Goal: Task Accomplishment & Management: Complete application form

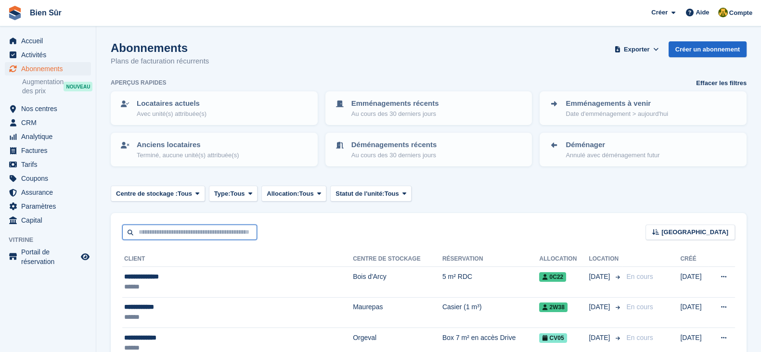
click at [226, 234] on input "text" at bounding box center [189, 233] width 135 height 16
paste input "**********"
type input "**********"
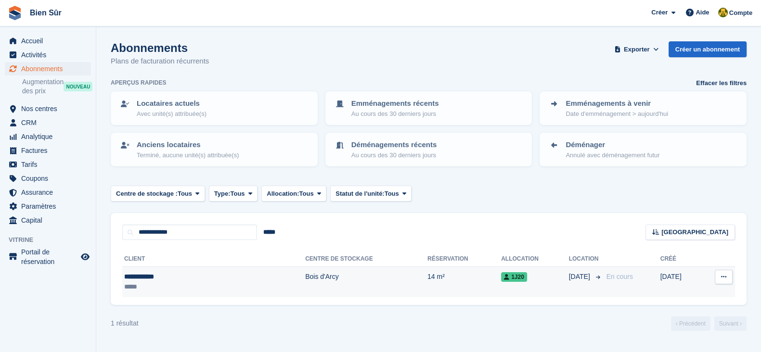
click at [305, 269] on td "Bois d'Arcy" at bounding box center [366, 282] width 122 height 30
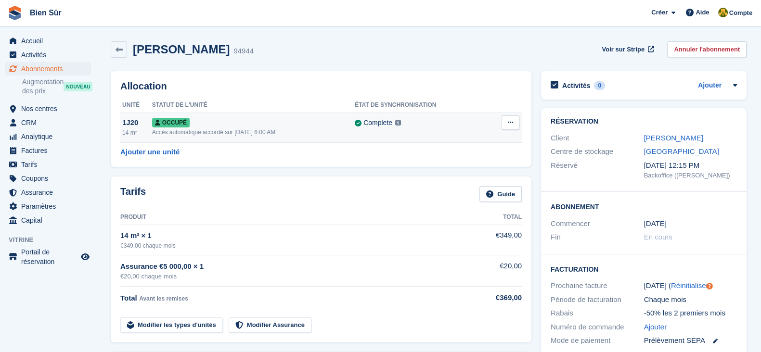
click at [508, 121] on icon at bounding box center [510, 122] width 5 height 6
click at [461, 156] on p "Désallouer" at bounding box center [473, 162] width 84 height 13
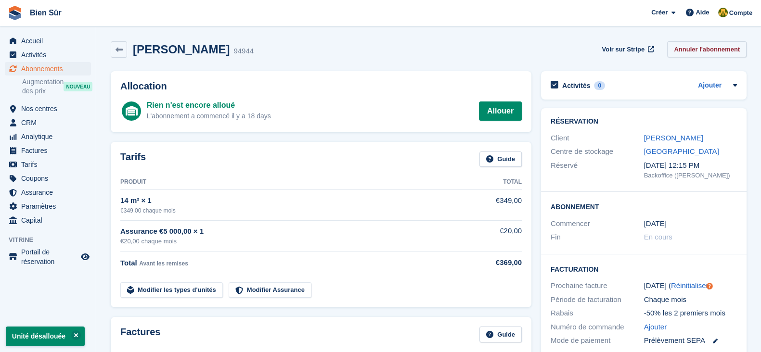
click at [715, 50] on link "Annuler l'abonnement" at bounding box center [706, 49] width 79 height 16
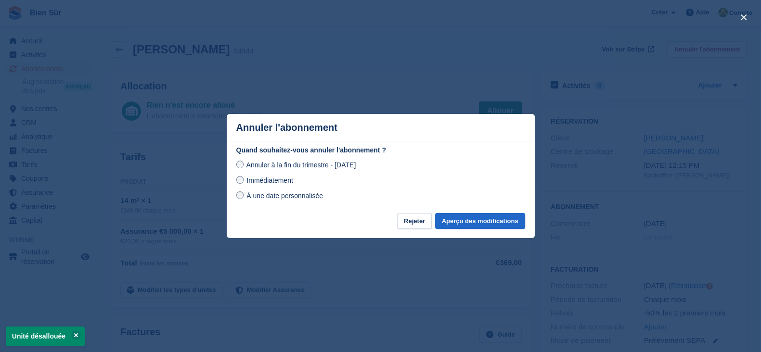
click at [278, 188] on div "Annuler à la fin du trimestre - mercredi, 1 octobre 2025 Immédiatement À une da…" at bounding box center [380, 180] width 289 height 42
click at [274, 187] on div "Annuler à la fin du trimestre - mercredi, 1 octobre 2025 Immédiatement À une da…" at bounding box center [380, 180] width 289 height 42
click at [273, 184] on span "Immédiatement" at bounding box center [269, 181] width 46 height 8
click at [458, 214] on button "Aperçu des modifications" at bounding box center [480, 221] width 90 height 16
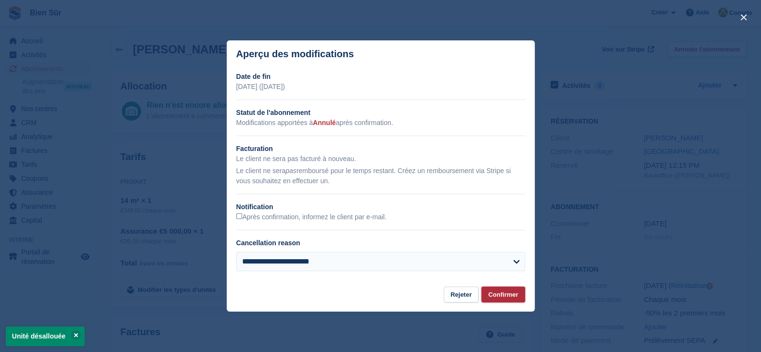
click at [498, 289] on button "Confirmer" at bounding box center [502, 295] width 43 height 16
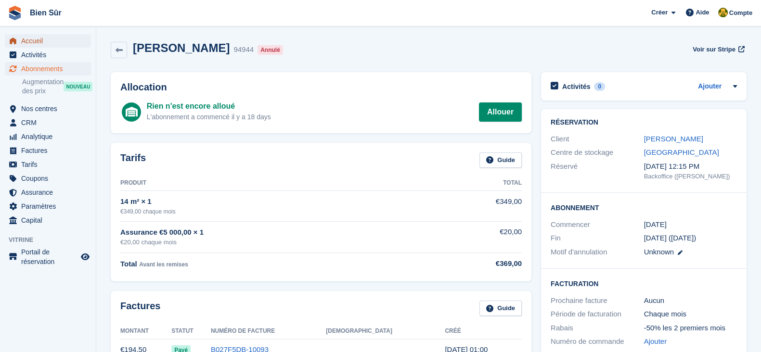
drag, startPoint x: 49, startPoint y: 46, endPoint x: 52, endPoint y: 37, distance: 9.3
click at [49, 46] on span "Accueil" at bounding box center [50, 40] width 58 height 13
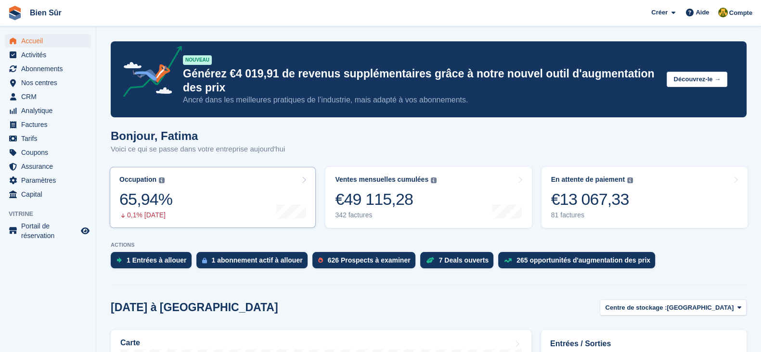
click at [197, 202] on link "Occupation Pourcentage de toutes les unités actuellement attribuées en termes d…" at bounding box center [213, 197] width 206 height 61
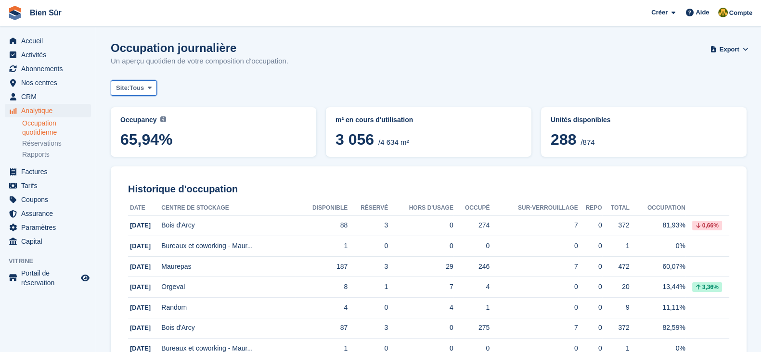
click at [142, 86] on span "Tous" at bounding box center [136, 88] width 14 height 10
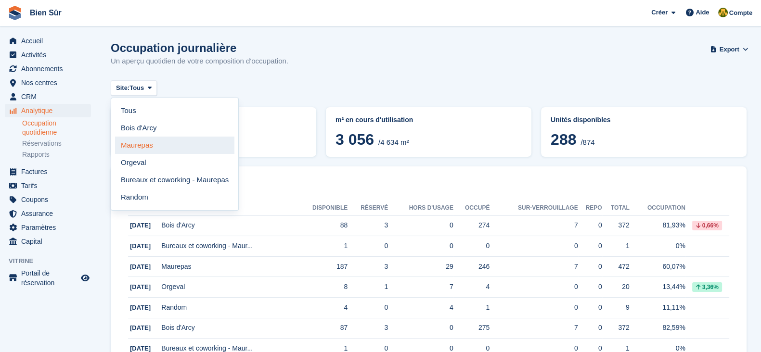
click at [179, 154] on link "Orgeval" at bounding box center [174, 162] width 119 height 17
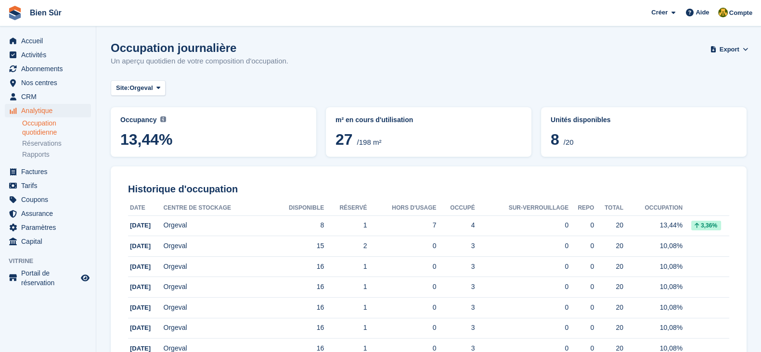
click at [148, 85] on span "Orgeval" at bounding box center [140, 88] width 23 height 10
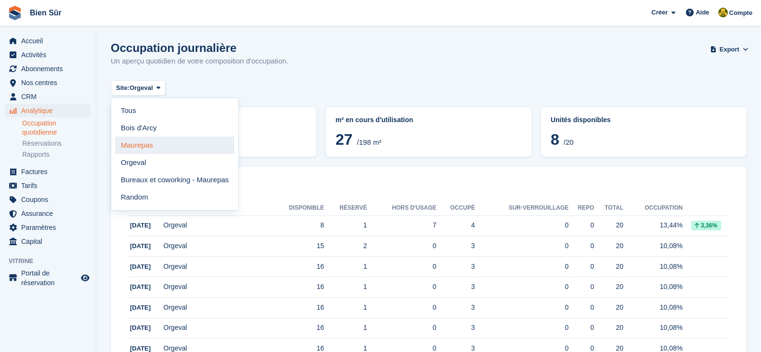
click at [149, 141] on link "Maurepas" at bounding box center [174, 145] width 119 height 17
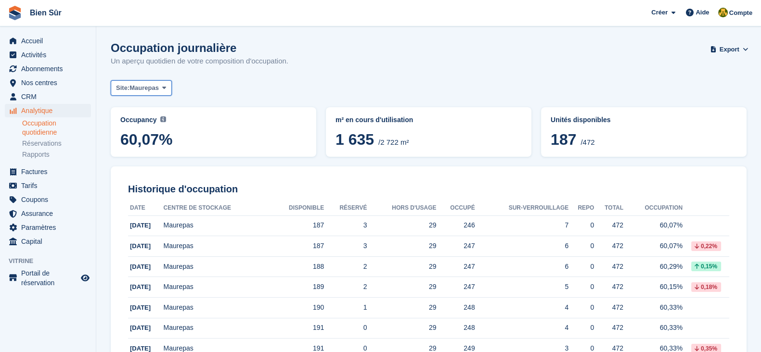
click at [151, 91] on span "Maurepas" at bounding box center [143, 88] width 29 height 10
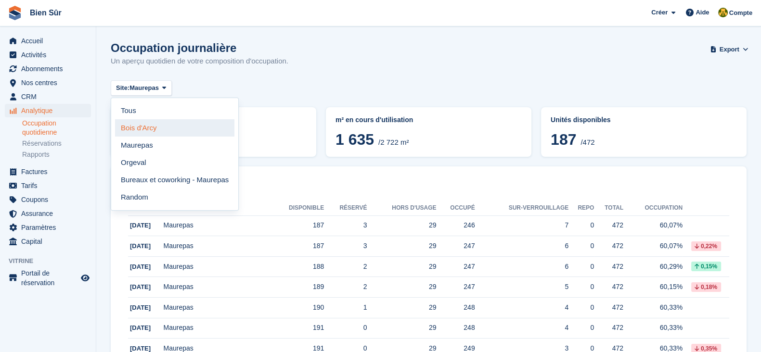
click at [168, 128] on link "Bois d'Arcy" at bounding box center [174, 127] width 119 height 17
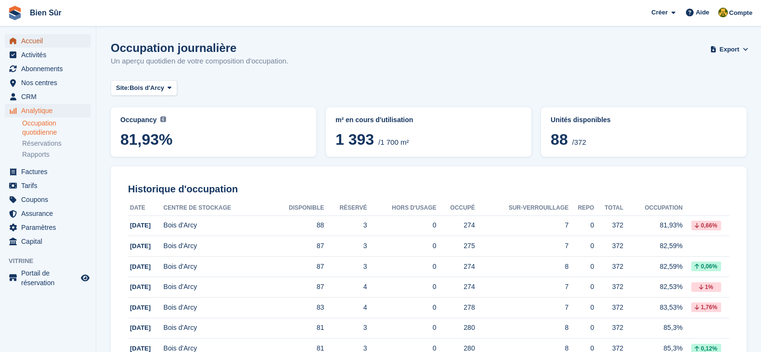
click at [37, 39] on span "Accueil" at bounding box center [50, 40] width 58 height 13
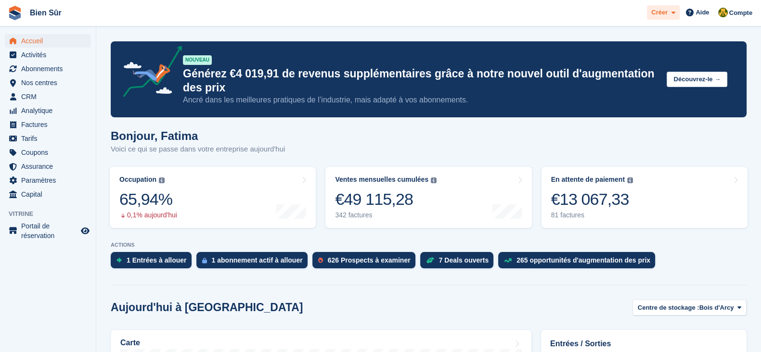
click at [668, 6] on div "Créer" at bounding box center [663, 12] width 33 height 15
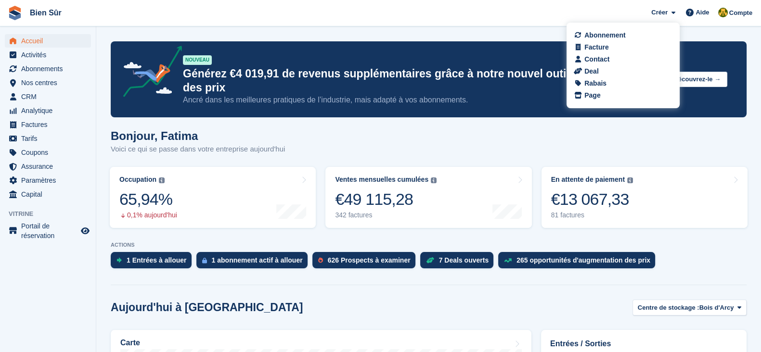
click at [633, 53] on div "Abonnement Facture Contact Deal Rabais Page" at bounding box center [622, 66] width 113 height 86
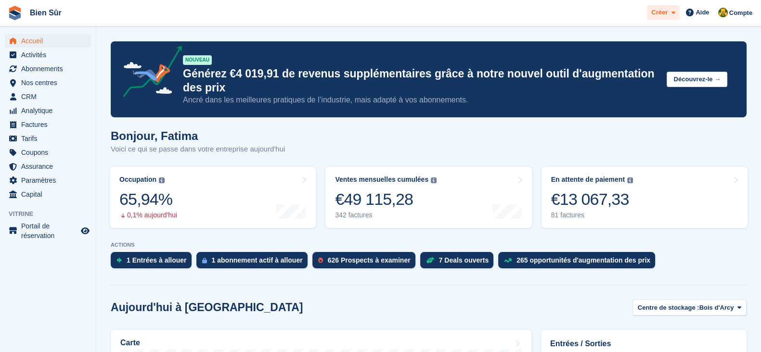
click at [674, 8] on span at bounding box center [671, 12] width 8 height 11
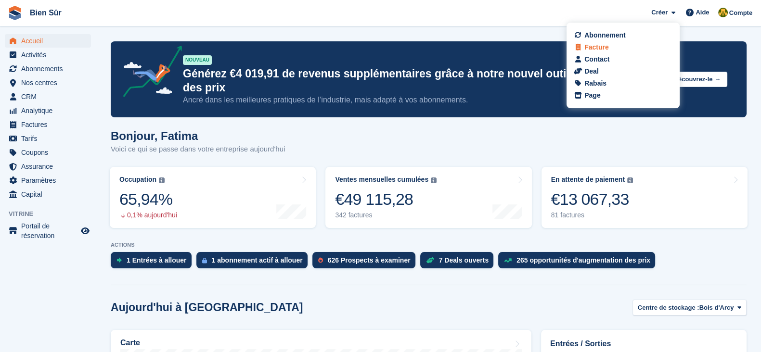
click at [631, 50] on div "Facture" at bounding box center [622, 47] width 95 height 10
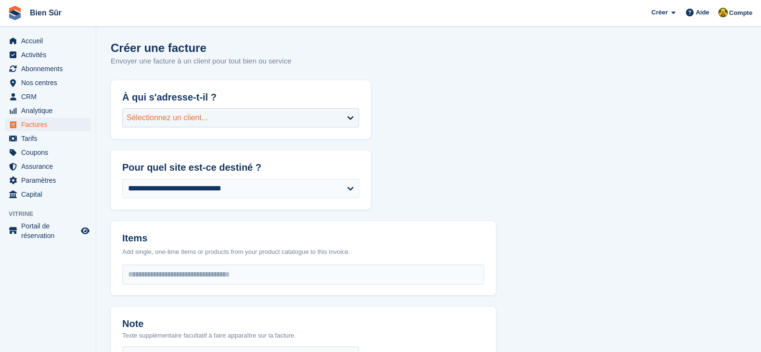
click at [198, 119] on div "Sélectionnez un client..." at bounding box center [167, 118] width 81 height 12
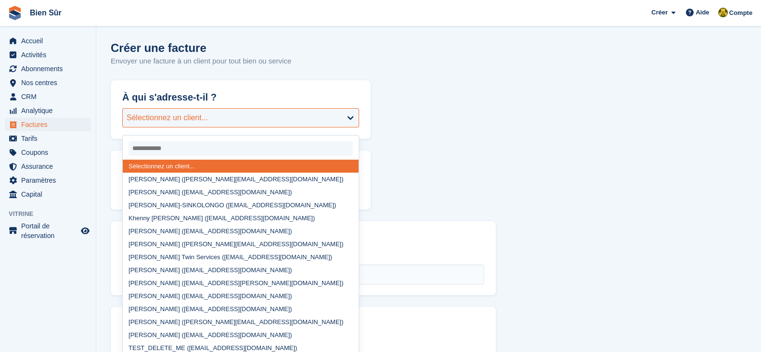
paste input "**********"
type input "**********"
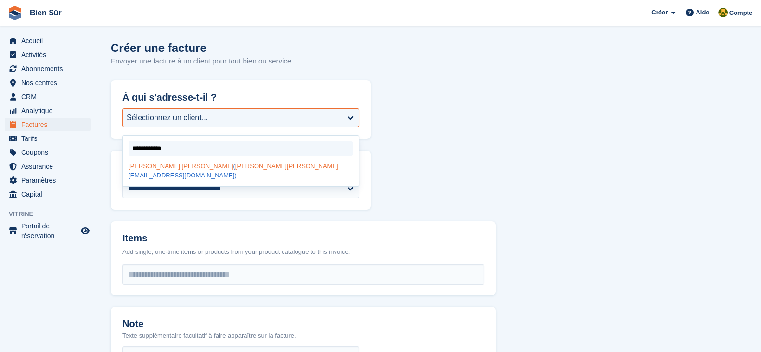
click at [287, 169] on span "yuri" at bounding box center [312, 166] width 51 height 7
select select "******"
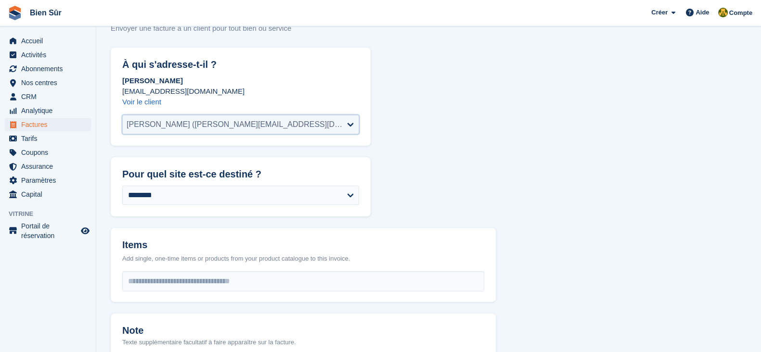
scroll to position [60, 0]
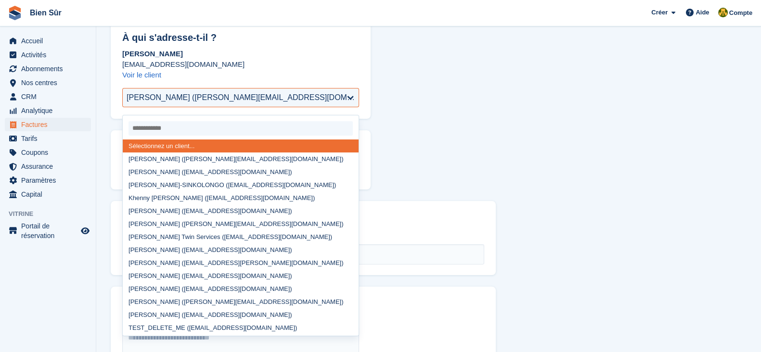
click at [499, 123] on form "**********" at bounding box center [429, 312] width 636 height 582
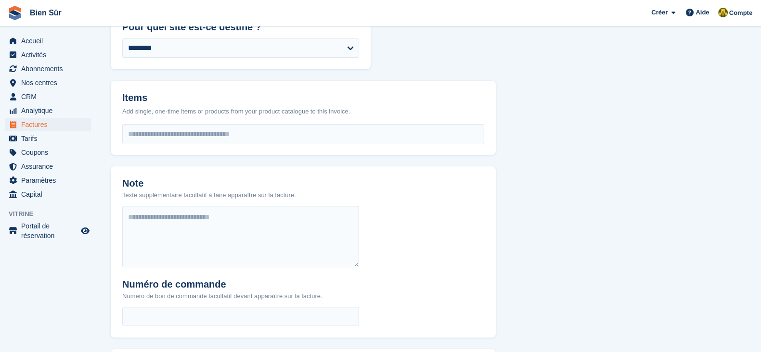
scroll to position [180, 0]
click at [173, 134] on input "select-one" at bounding box center [303, 133] width 361 height 19
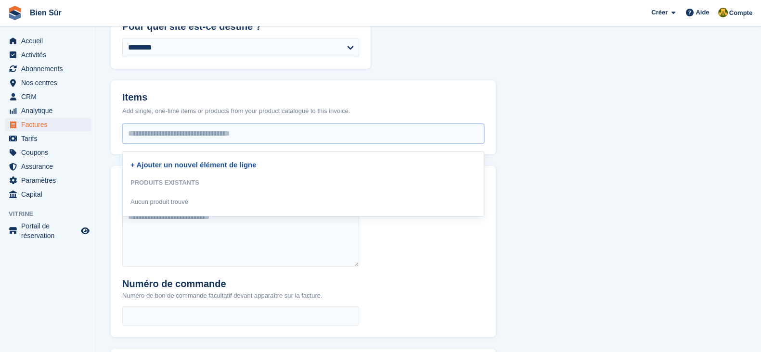
click at [189, 166] on link "+ Ajouter un nouvel élément de ligne" at bounding box center [193, 165] width 126 height 8
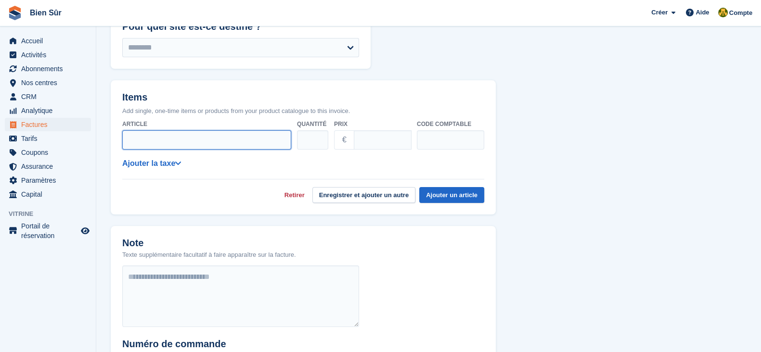
click at [198, 139] on input "Article" at bounding box center [206, 139] width 169 height 19
type input "**********"
click at [378, 141] on input "Prix" at bounding box center [383, 139] width 58 height 19
type input "***"
click at [528, 144] on form "**********" at bounding box center [429, 221] width 636 height 643
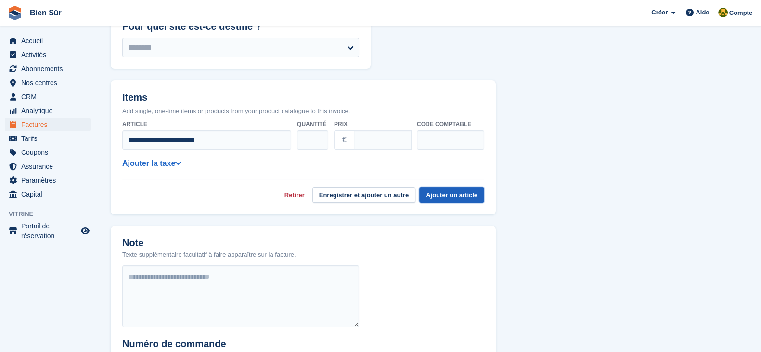
click at [467, 203] on button "Ajouter un article" at bounding box center [451, 195] width 65 height 16
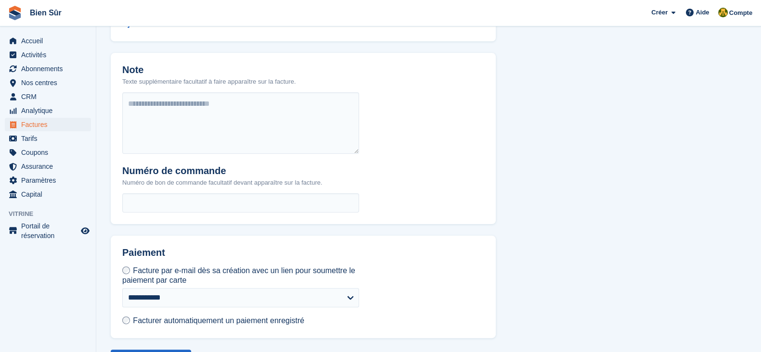
scroll to position [359, 0]
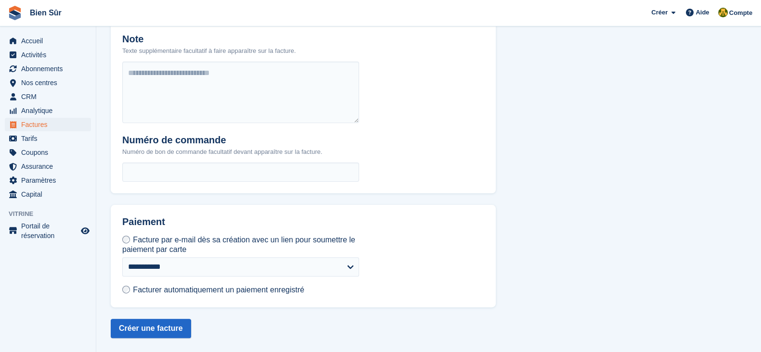
click at [158, 289] on span "Facturer automatiquement un paiement enregistré" at bounding box center [218, 290] width 171 height 8
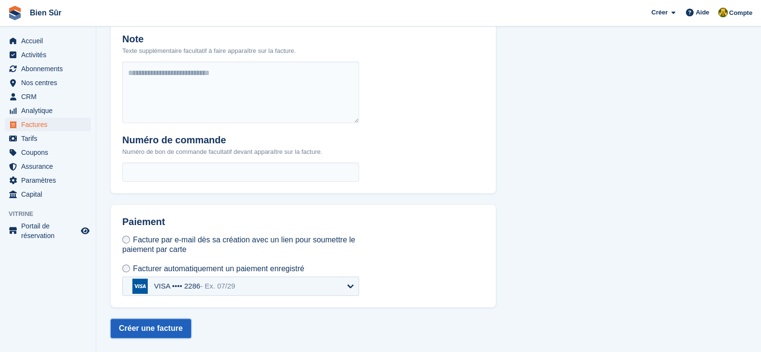
click at [163, 331] on button "Créer une facture" at bounding box center [151, 328] width 80 height 19
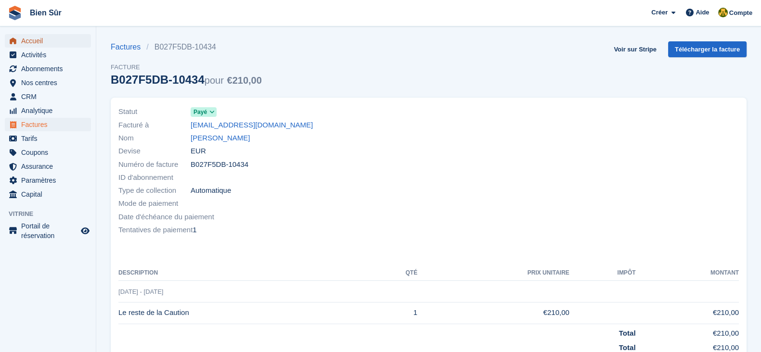
click at [22, 39] on span "Accueil" at bounding box center [50, 40] width 58 height 13
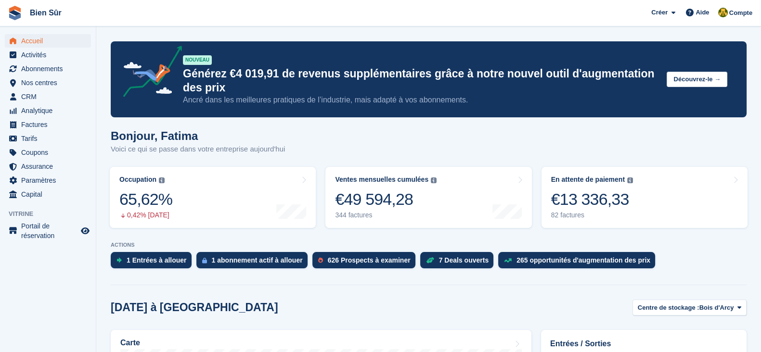
click at [512, 150] on div "Bonjour, Fatima Voici ce qui se passe dans votre entreprise [DATE]" at bounding box center [429, 147] width 636 height 37
click at [694, 247] on p "ACTIONS" at bounding box center [429, 245] width 636 height 6
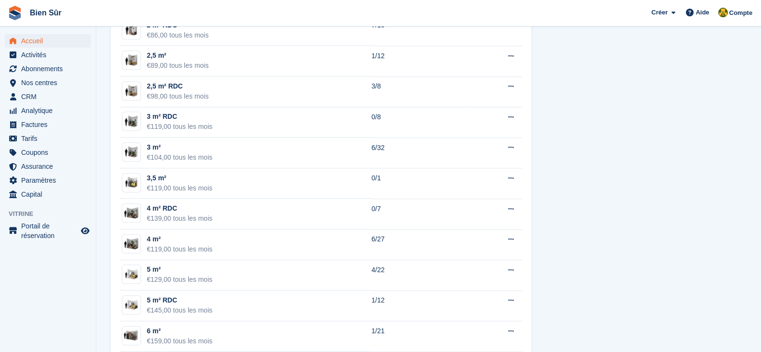
scroll to position [902, 0]
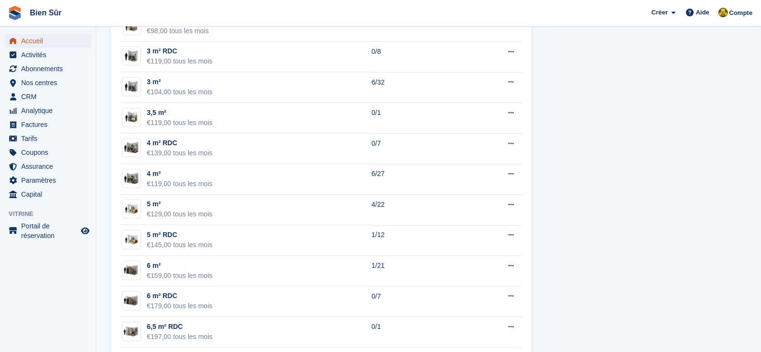
click at [32, 43] on span "Accueil" at bounding box center [50, 40] width 58 height 13
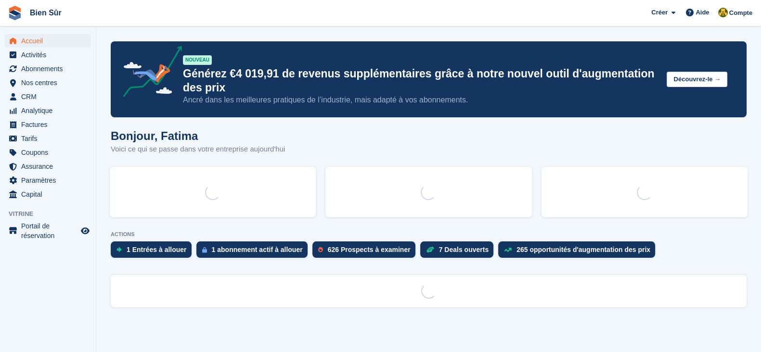
scroll to position [0, 0]
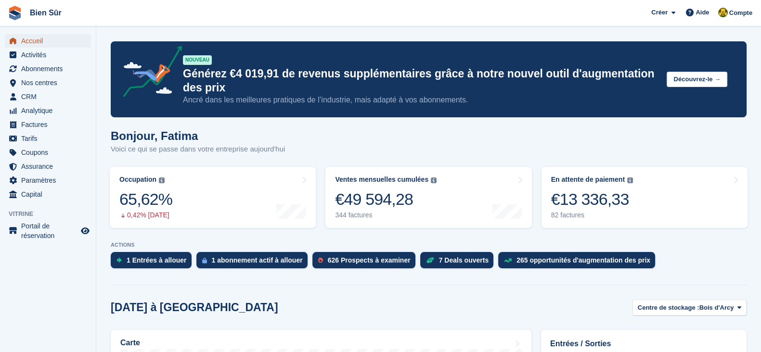
click at [37, 41] on span "Accueil" at bounding box center [50, 40] width 58 height 13
